Goal: Transaction & Acquisition: Purchase product/service

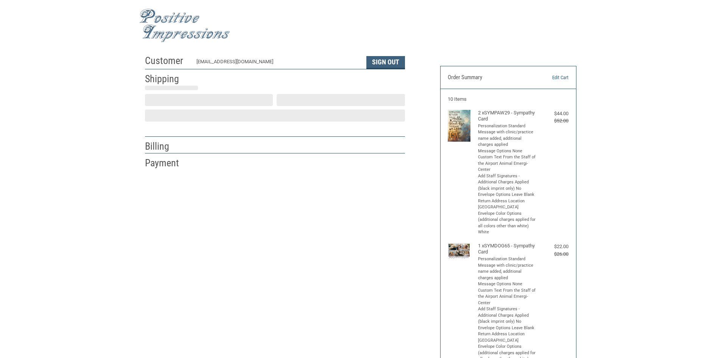
select select "US"
select select "IN"
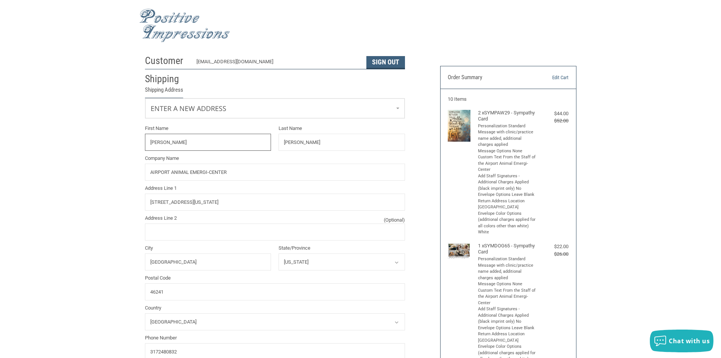
radio input "true"
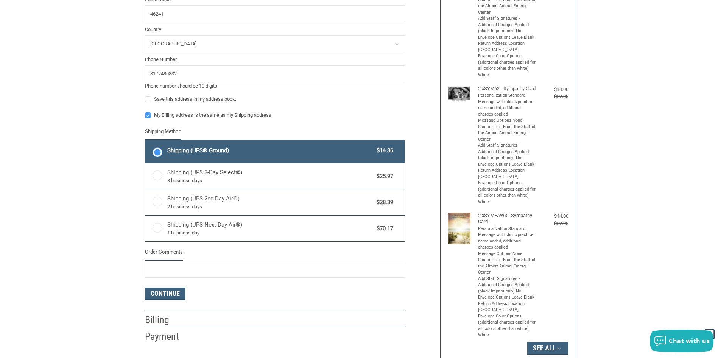
scroll to position [303, 0]
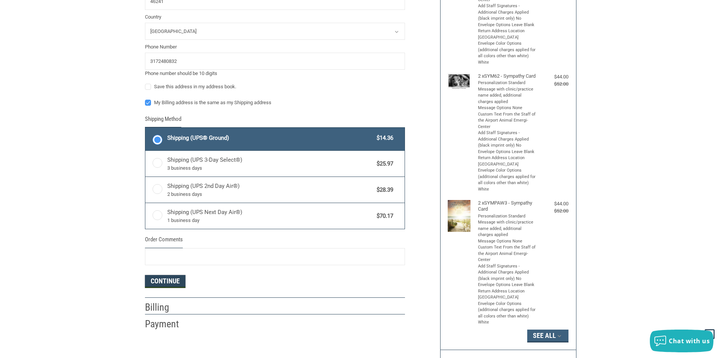
click at [176, 280] on button "Continue" at bounding box center [165, 281] width 40 height 13
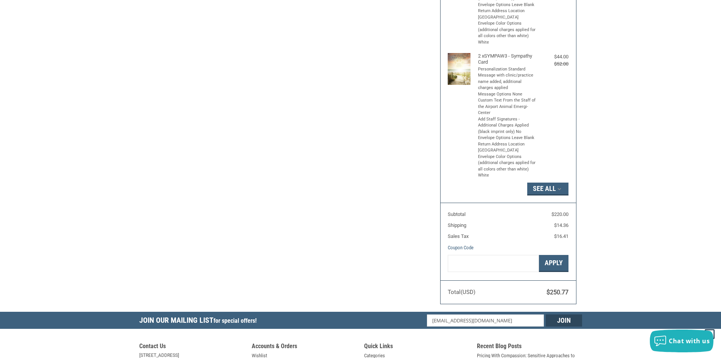
scroll to position [454, 0]
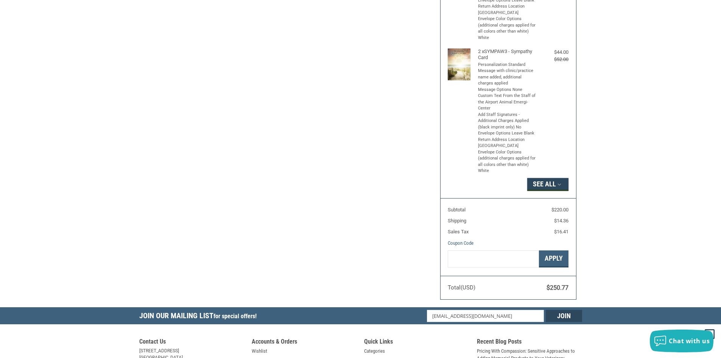
click at [546, 191] on button "See All" at bounding box center [547, 184] width 41 height 13
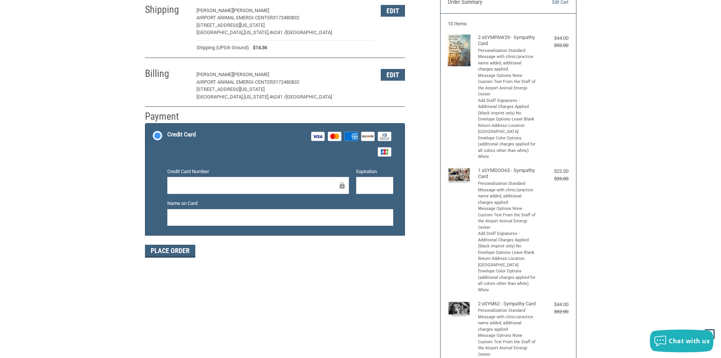
scroll to position [0, 0]
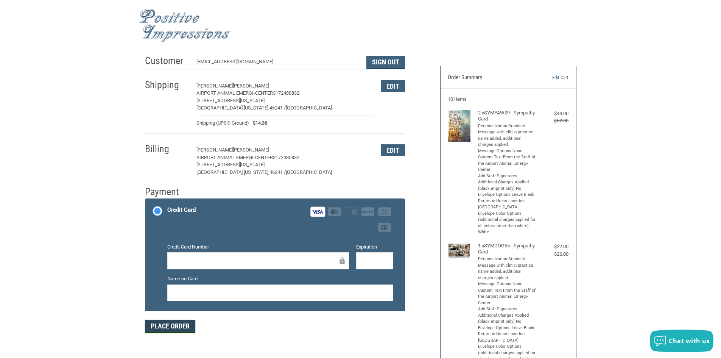
click at [181, 328] on button "Place Order" at bounding box center [170, 326] width 50 height 13
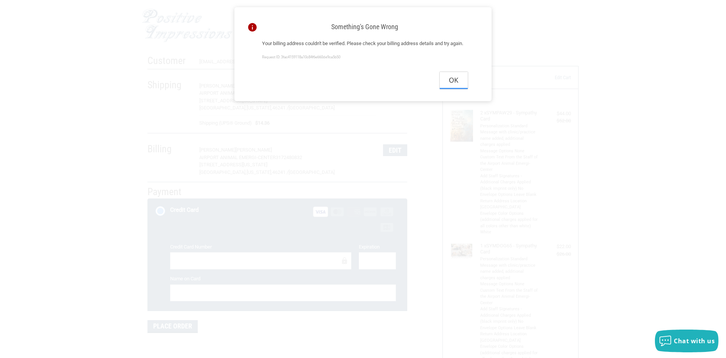
click at [453, 89] on button "Ok" at bounding box center [454, 80] width 28 height 17
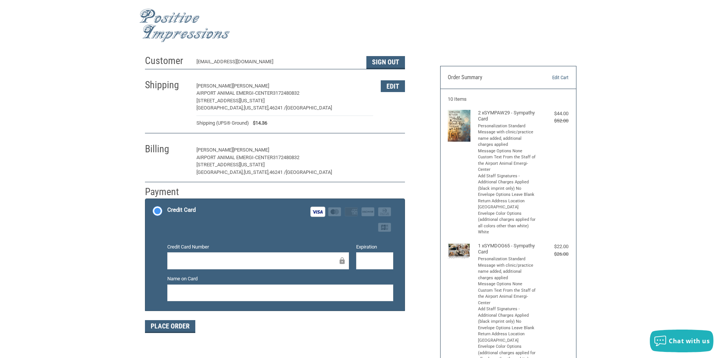
click at [393, 152] on button "Edit" at bounding box center [393, 150] width 24 height 12
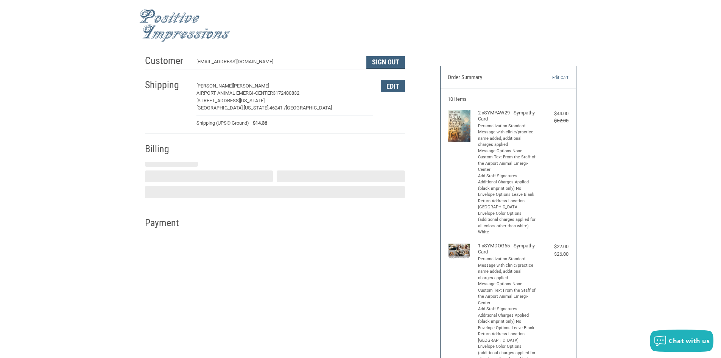
select select "IN"
select select "US"
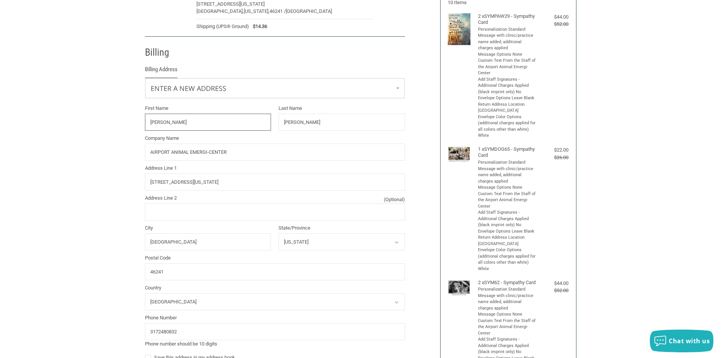
scroll to position [128, 0]
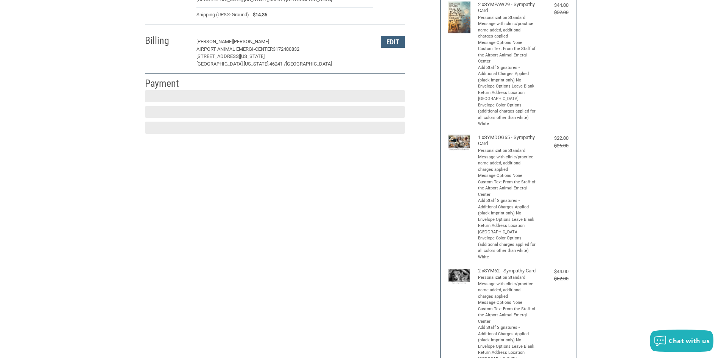
scroll to position [111, 0]
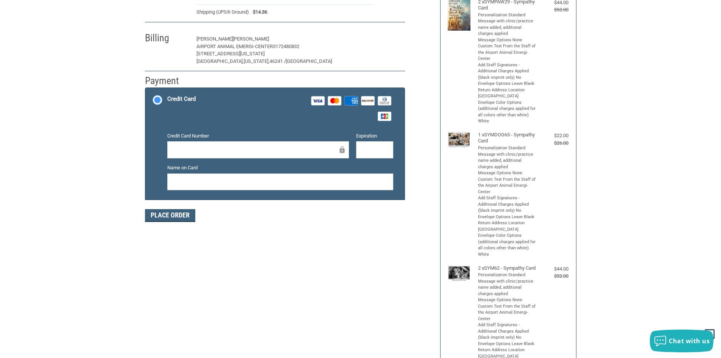
click at [397, 42] on button "Edit" at bounding box center [393, 39] width 24 height 12
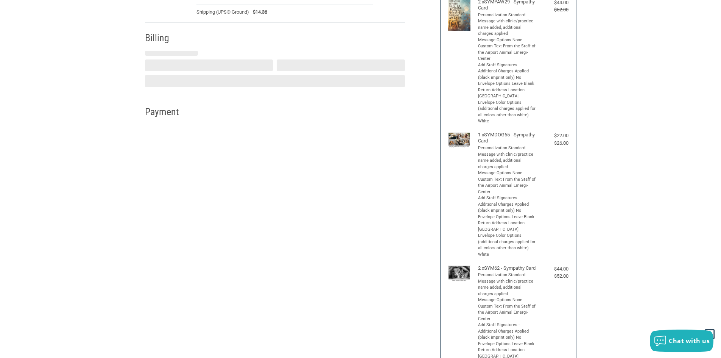
select select "IN"
select select "US"
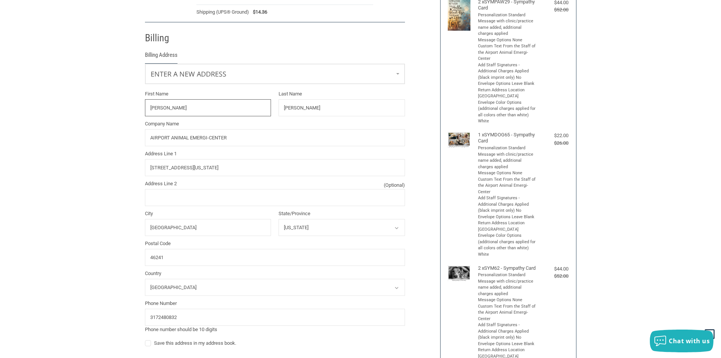
scroll to position [134, 0]
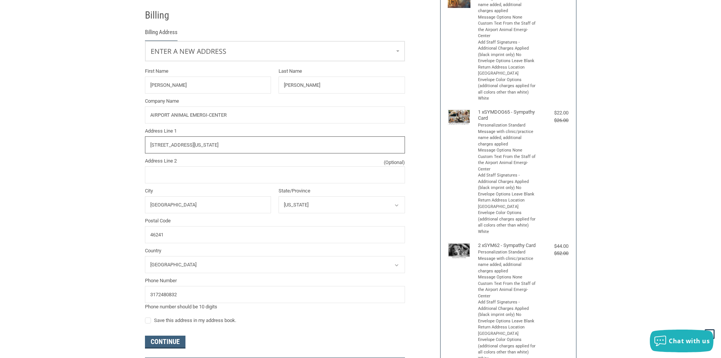
drag, startPoint x: 221, startPoint y: 147, endPoint x: 143, endPoint y: 148, distance: 78.3
click at [143, 148] on div "Address Line [GEOGRAPHIC_DATA][STREET_ADDRESS][US_STATE]" at bounding box center [274, 140] width 267 height 26
type input "[STREET_ADDRESS][PERSON_NAME]"
type input "CAMBY"
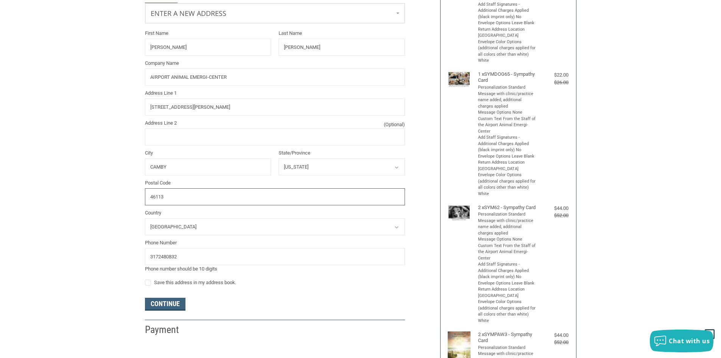
scroll to position [209, 0]
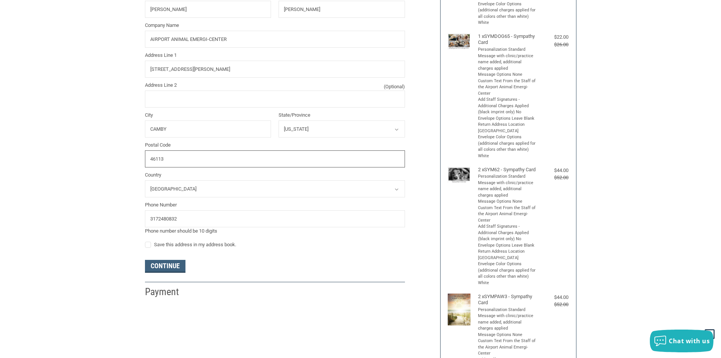
type input "46113"
click at [198, 218] on input "3172480832" at bounding box center [275, 218] width 260 height 17
type input "3179195335"
click at [150, 246] on label "Save this address in my address book." at bounding box center [275, 244] width 260 height 6
click at [145, 241] on input "Save this address in my address book." at bounding box center [145, 241] width 0 height 0
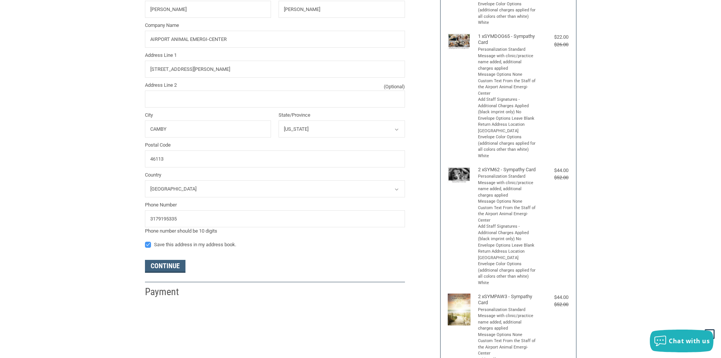
checkbox input "true"
click at [178, 269] on button "Continue" at bounding box center [165, 266] width 40 height 13
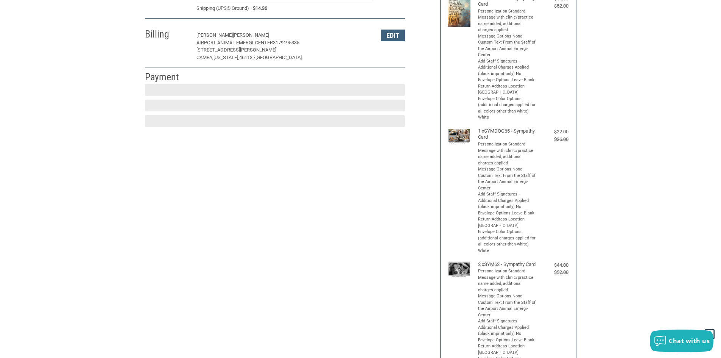
scroll to position [111, 0]
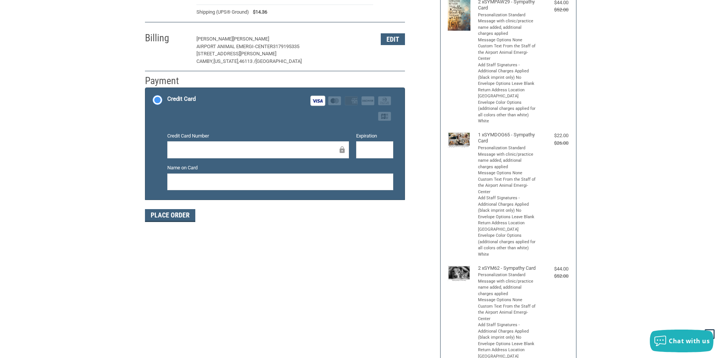
click at [366, 145] on div at bounding box center [374, 149] width 37 height 17
click at [179, 213] on button "Place Order" at bounding box center [170, 215] width 50 height 13
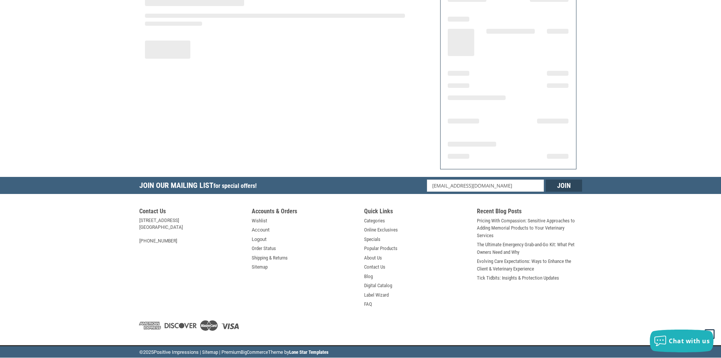
scroll to position [78, 0]
